Goal: Information Seeking & Learning: Learn about a topic

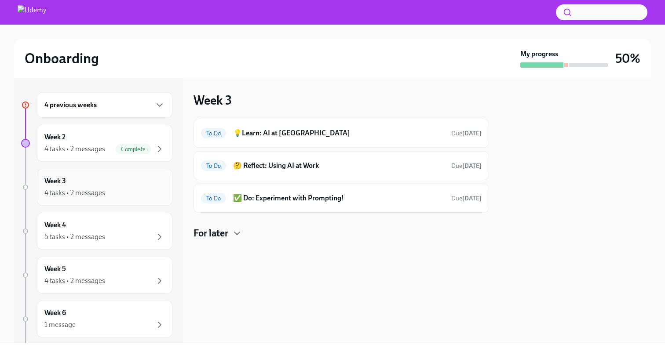
click at [114, 187] on div "Week 3 4 tasks • 2 messages" at bounding box center [104, 187] width 120 height 22
click at [280, 127] on div "To Do 💡Learn: AI at Udemy Due [DATE]" at bounding box center [341, 133] width 280 height 14
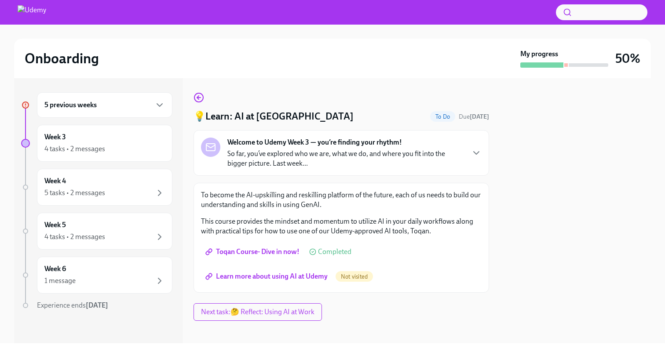
click at [309, 279] on span "Learn more about using AI at Udemy" at bounding box center [267, 276] width 120 height 9
